Goal: Book appointment/travel/reservation

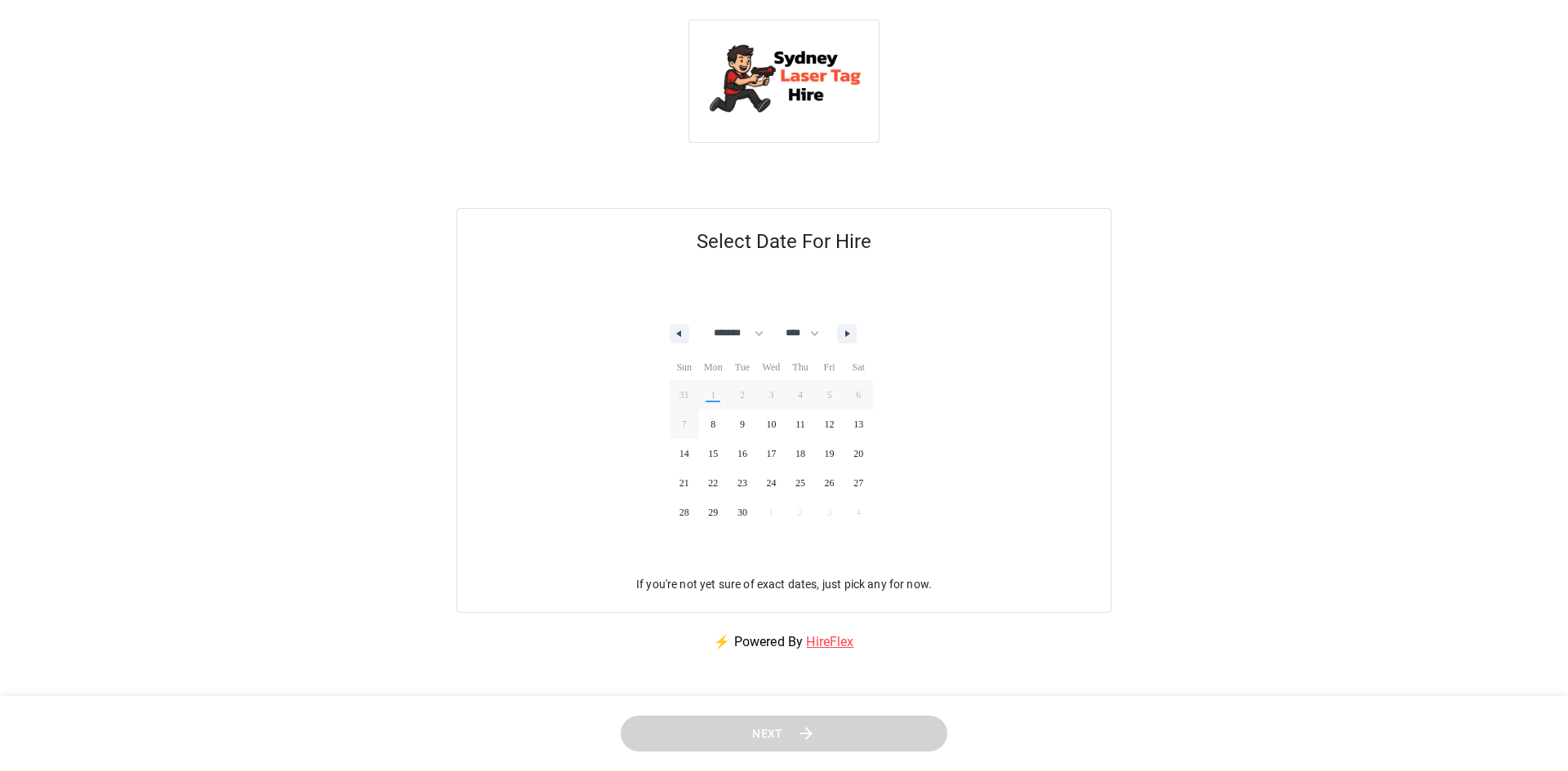
select select "*"
select select "****"
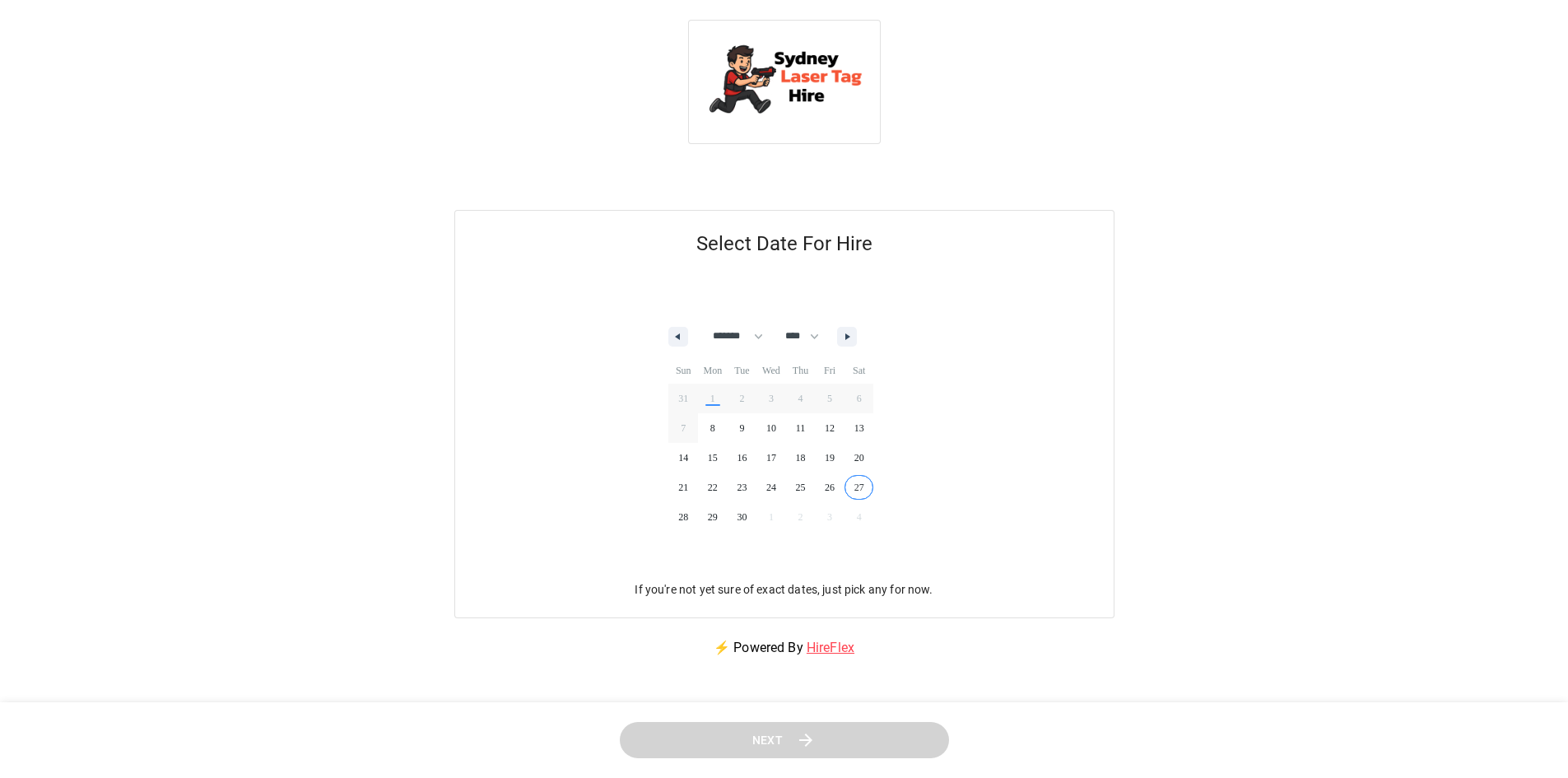
click at [867, 491] on span "27" at bounding box center [859, 488] width 30 height 22
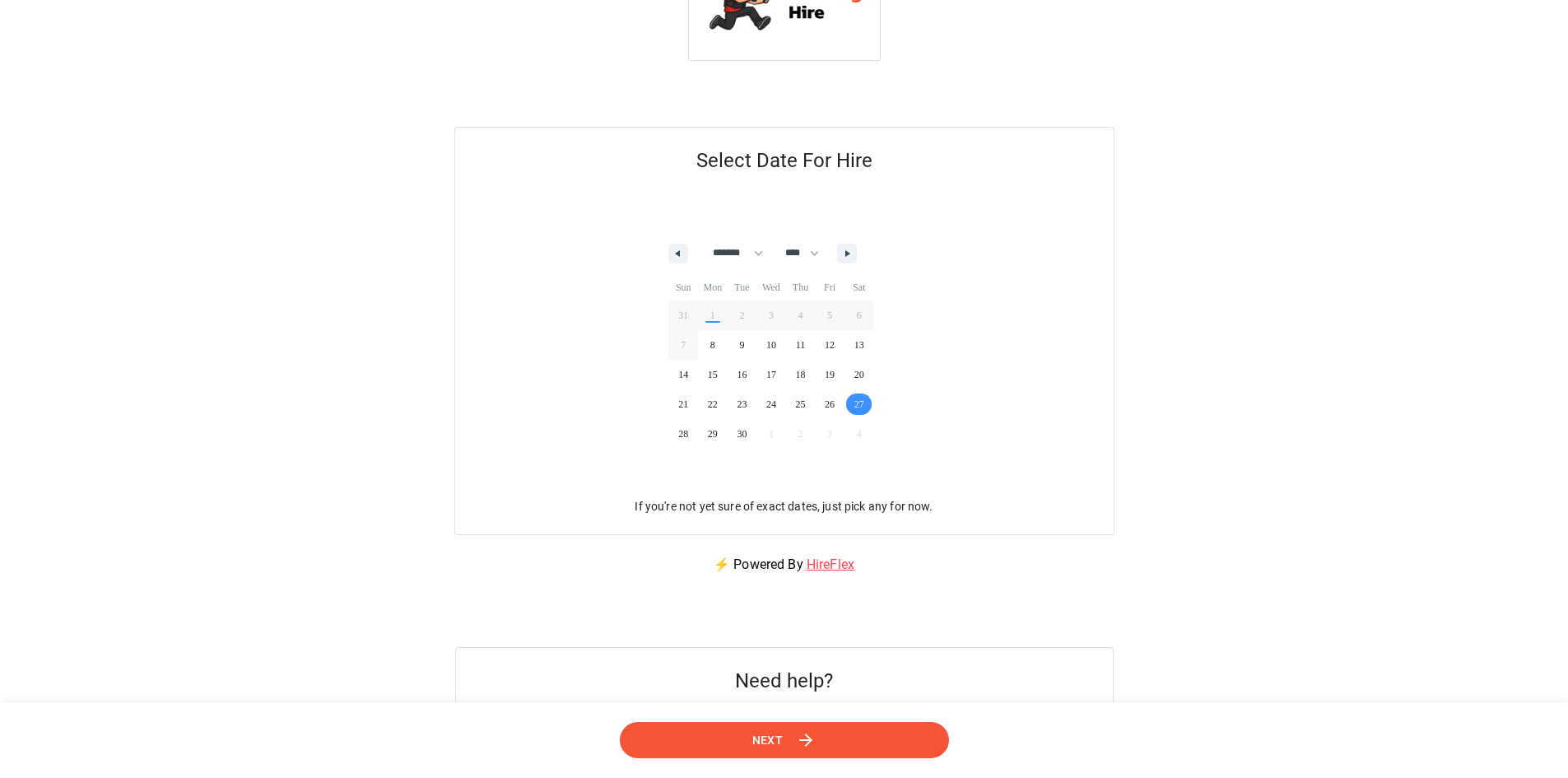
scroll to position [247, 0]
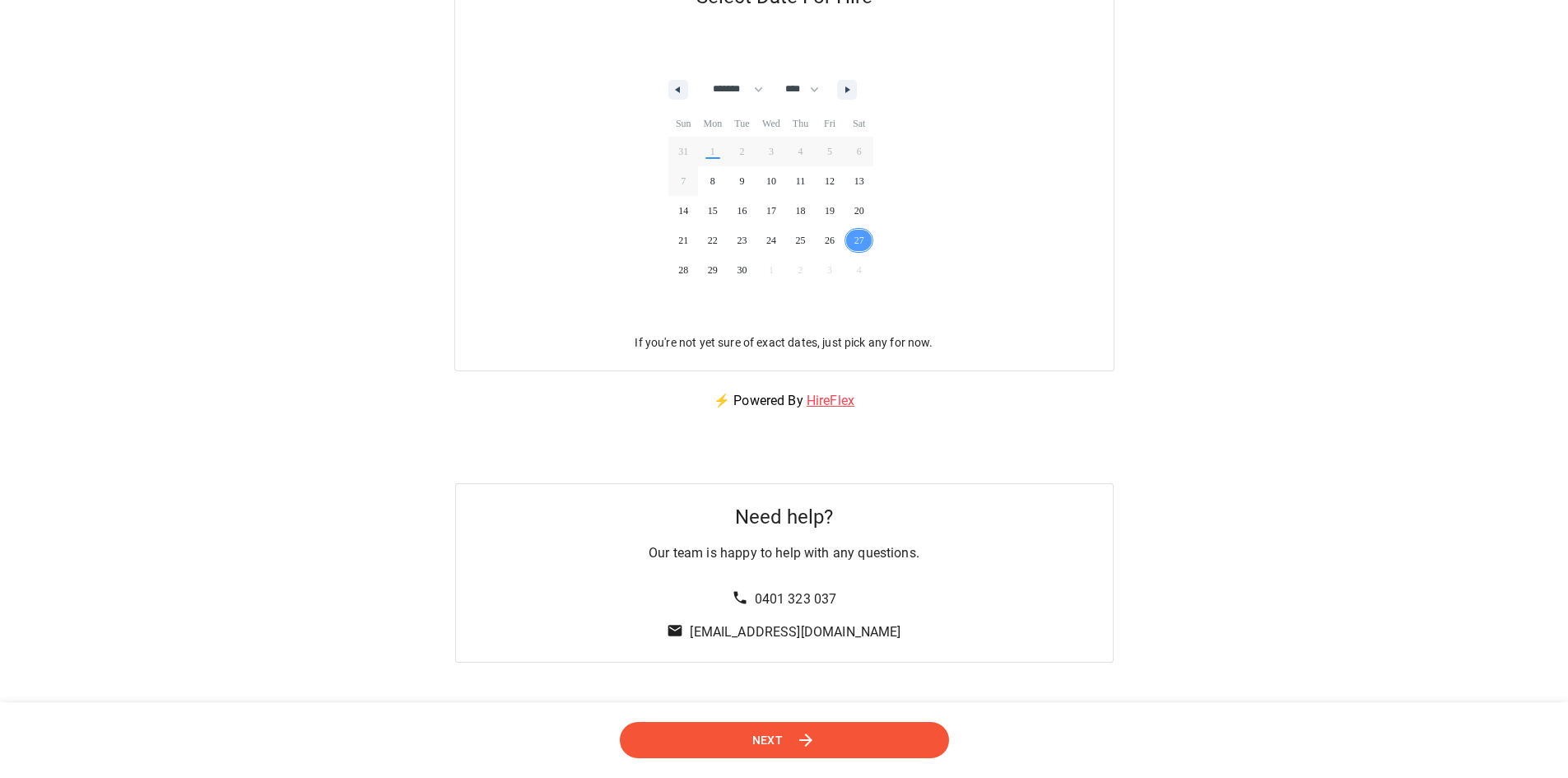
click at [749, 739] on button "Next" at bounding box center [783, 740] width 342 height 38
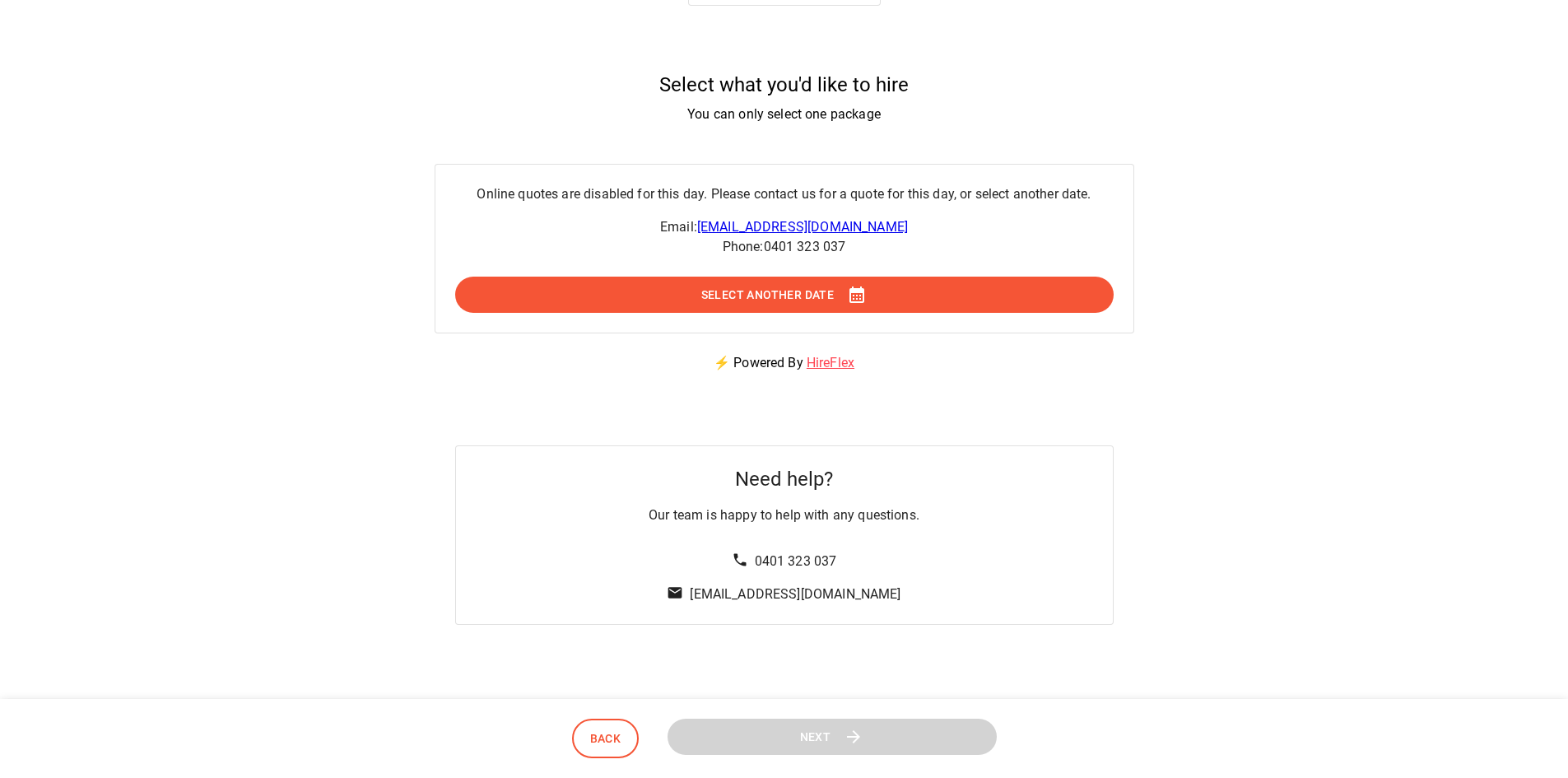
scroll to position [0, 0]
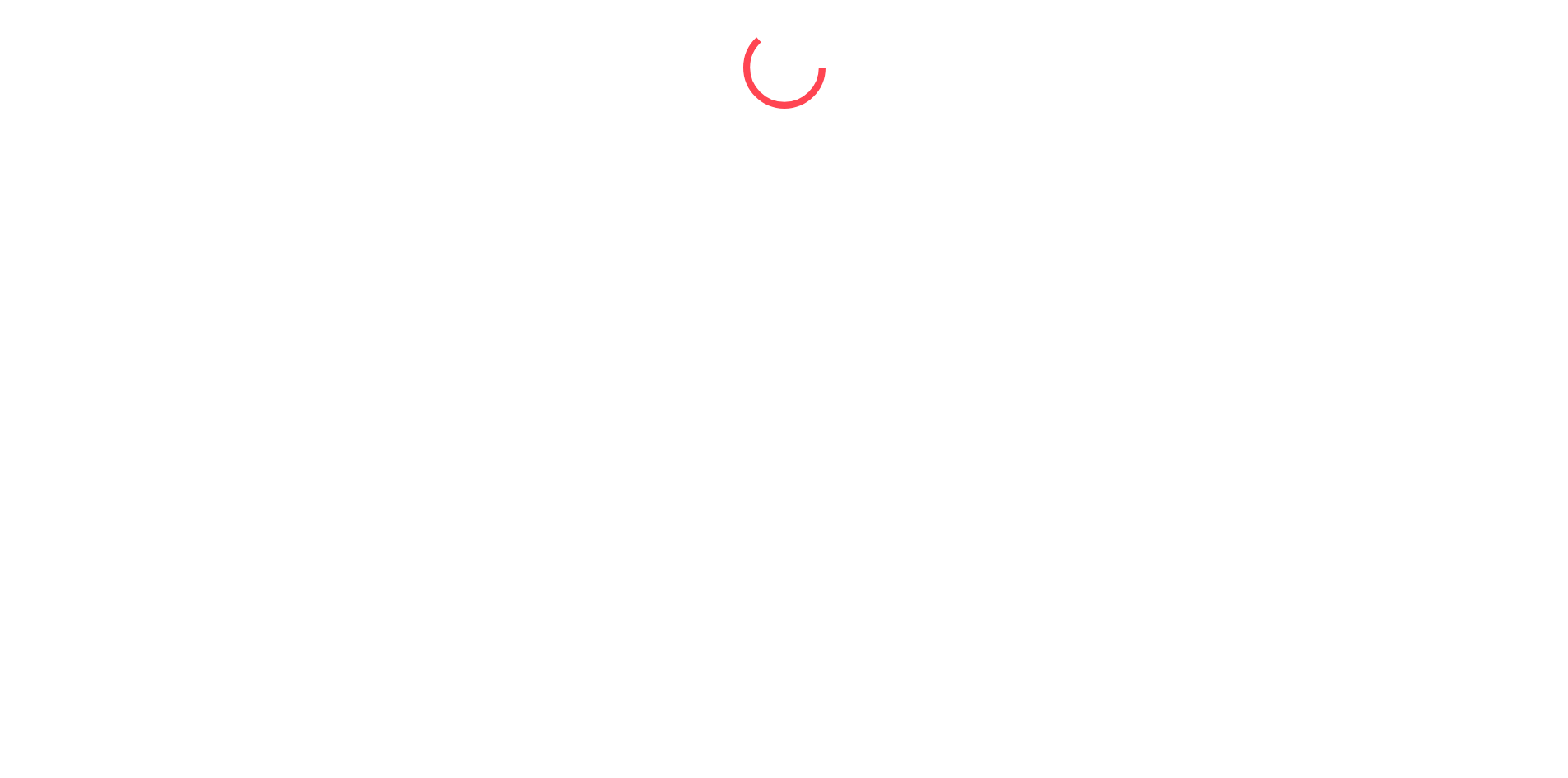
select select "*"
select select "****"
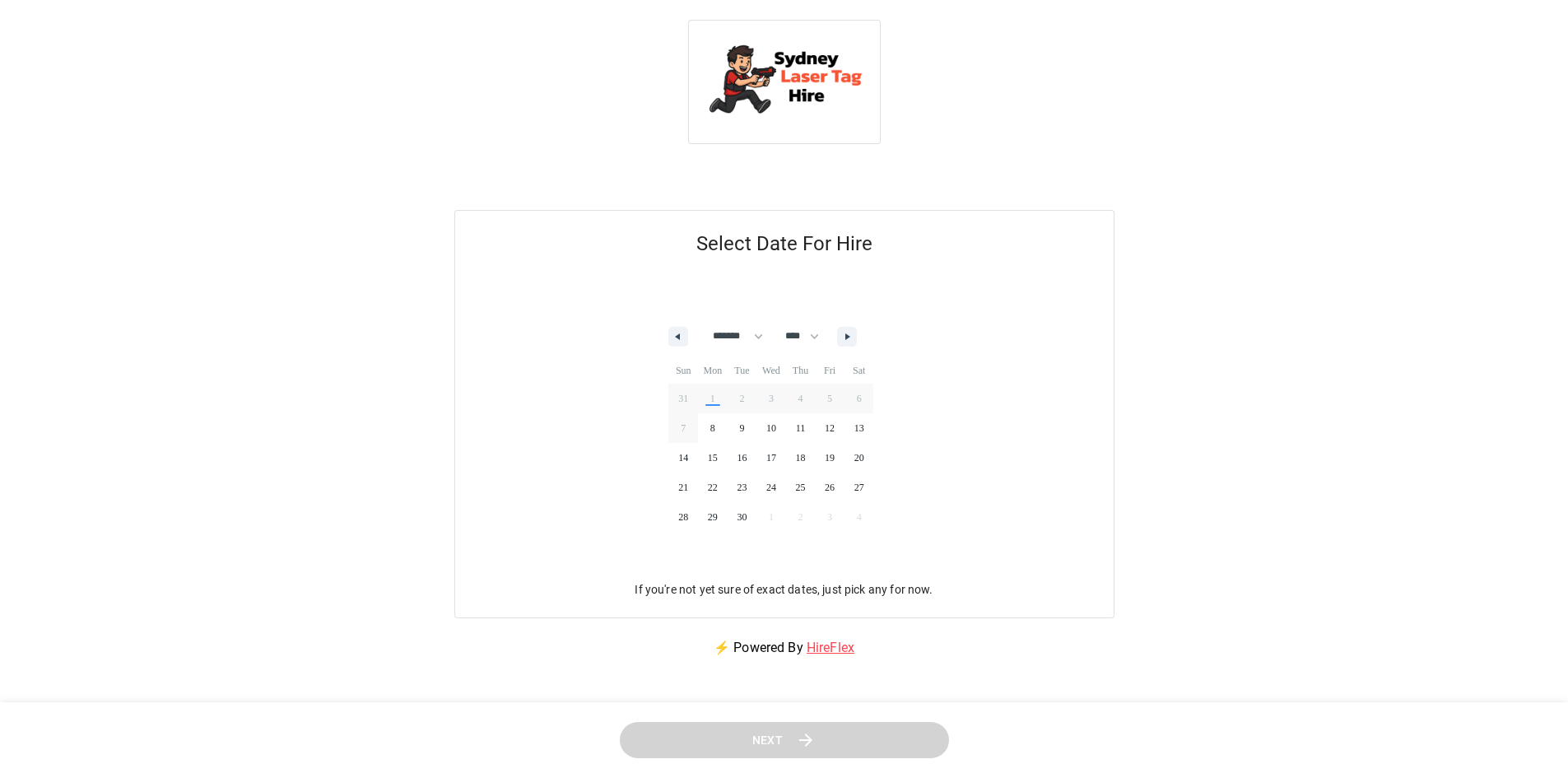
click at [862, 408] on span "6" at bounding box center [859, 398] width 5 height 30
click at [871, 480] on span "27" at bounding box center [859, 488] width 30 height 22
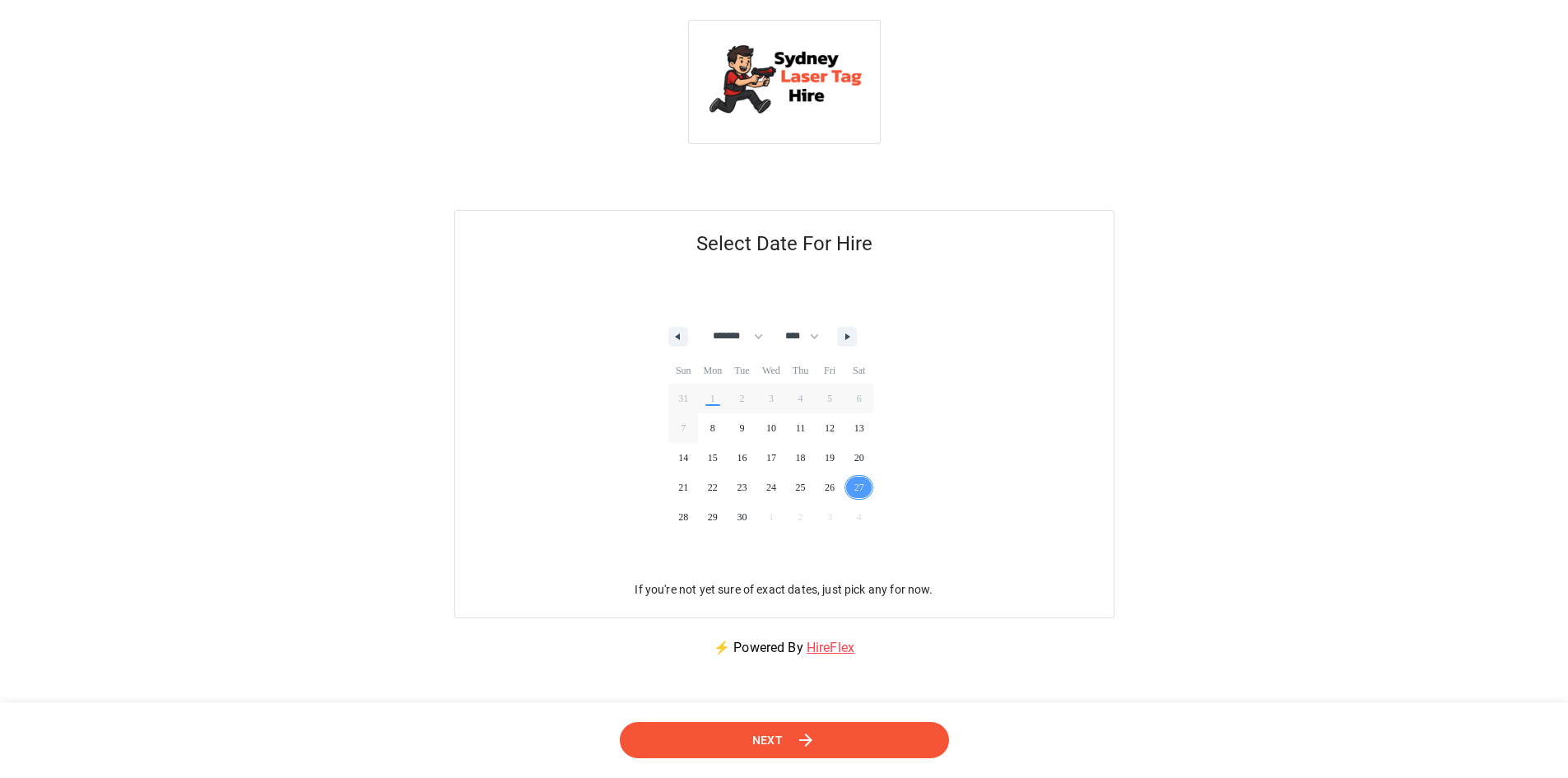
click at [865, 730] on button "Next" at bounding box center [784, 740] width 330 height 37
